Goal: Task Accomplishment & Management: Manage account settings

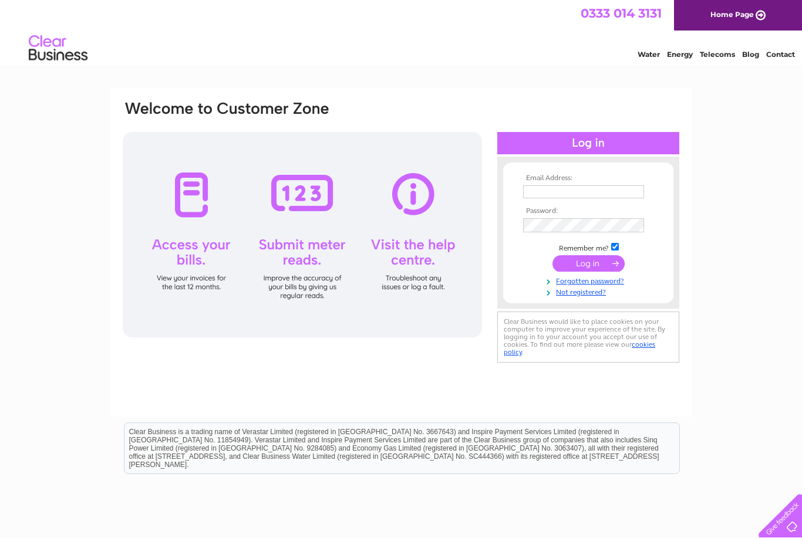
click at [573, 192] on input "text" at bounding box center [583, 191] width 121 height 13
type input "[EMAIL_ADDRESS][DOMAIN_NAME]"
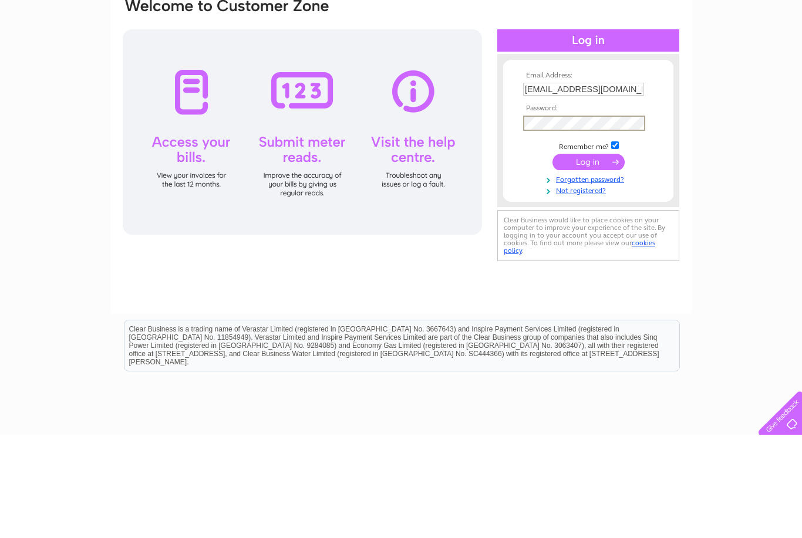
click at [586, 256] on input "submit" at bounding box center [588, 264] width 72 height 16
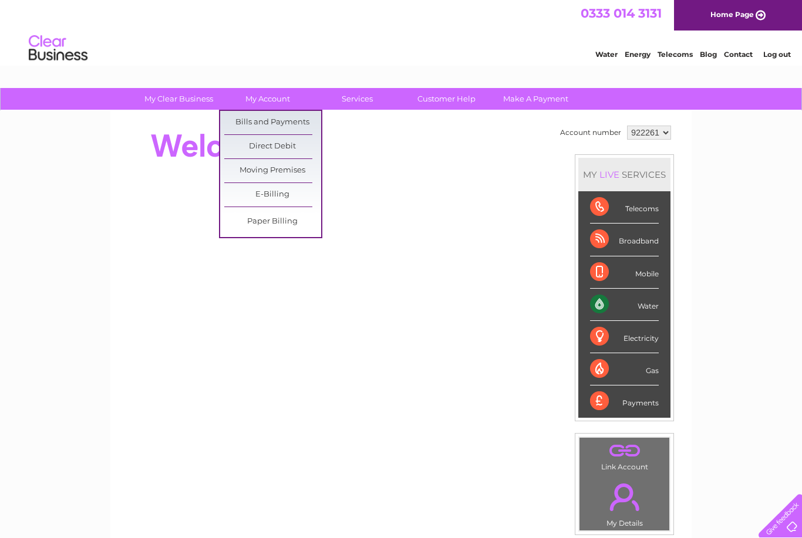
click at [256, 121] on link "Bills and Payments" at bounding box center [272, 122] width 97 height 23
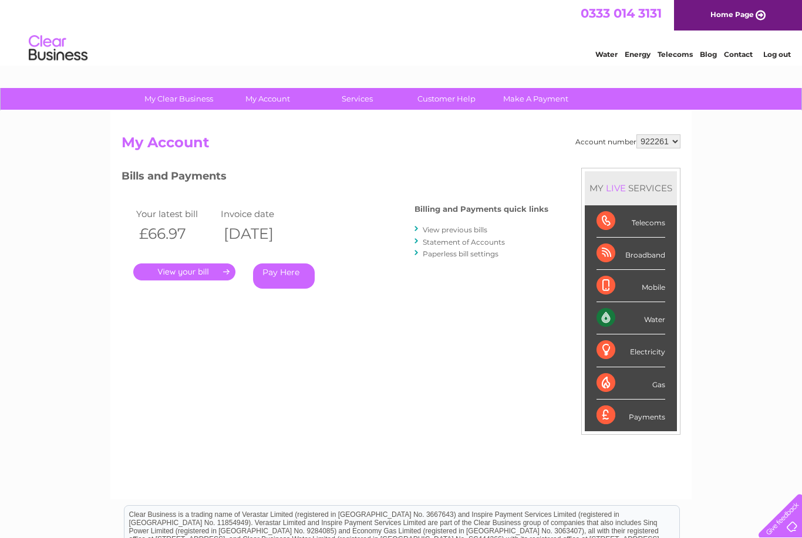
click at [177, 266] on link "." at bounding box center [184, 272] width 102 height 17
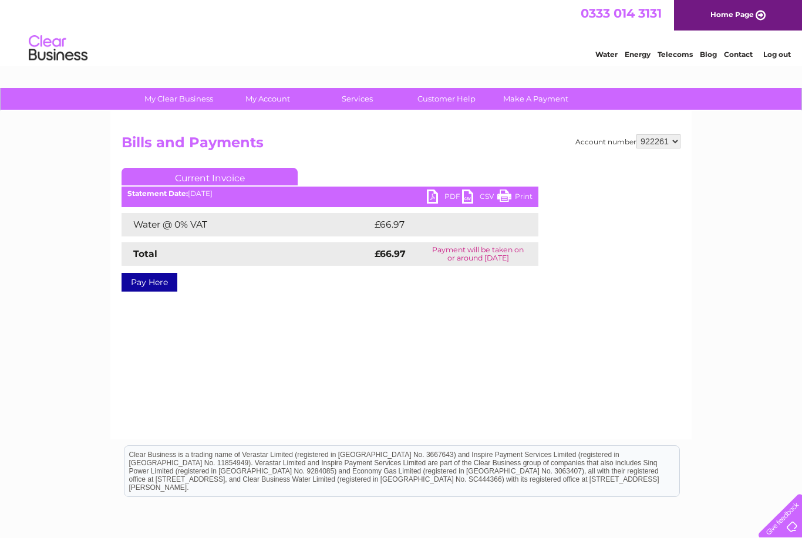
click at [518, 194] on link "Print" at bounding box center [514, 198] width 35 height 17
click at [433, 198] on link "PDF" at bounding box center [444, 198] width 35 height 17
